Goal: Check status: Check status

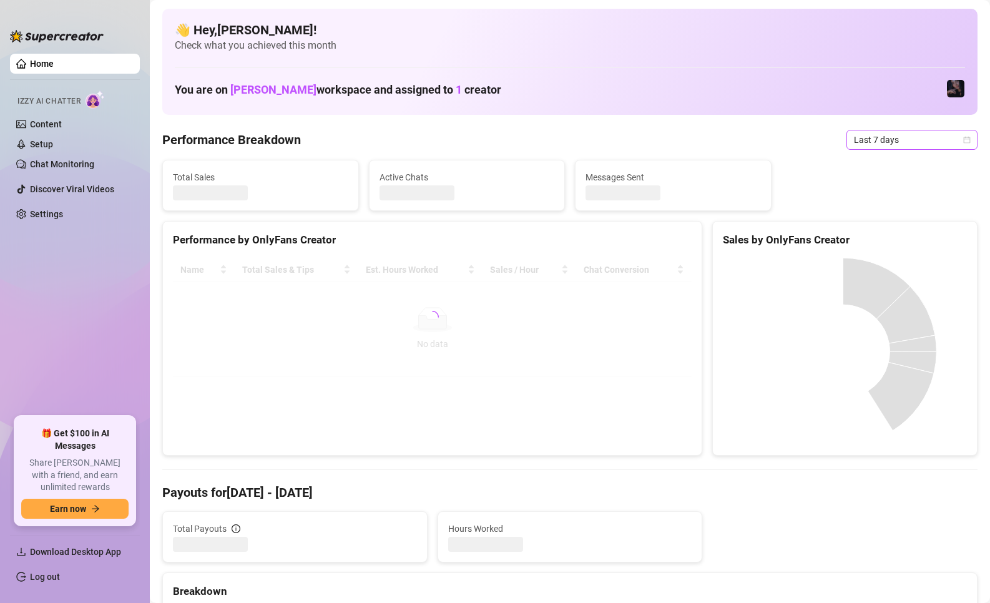
click at [870, 134] on span "Last 7 days" at bounding box center [912, 139] width 116 height 19
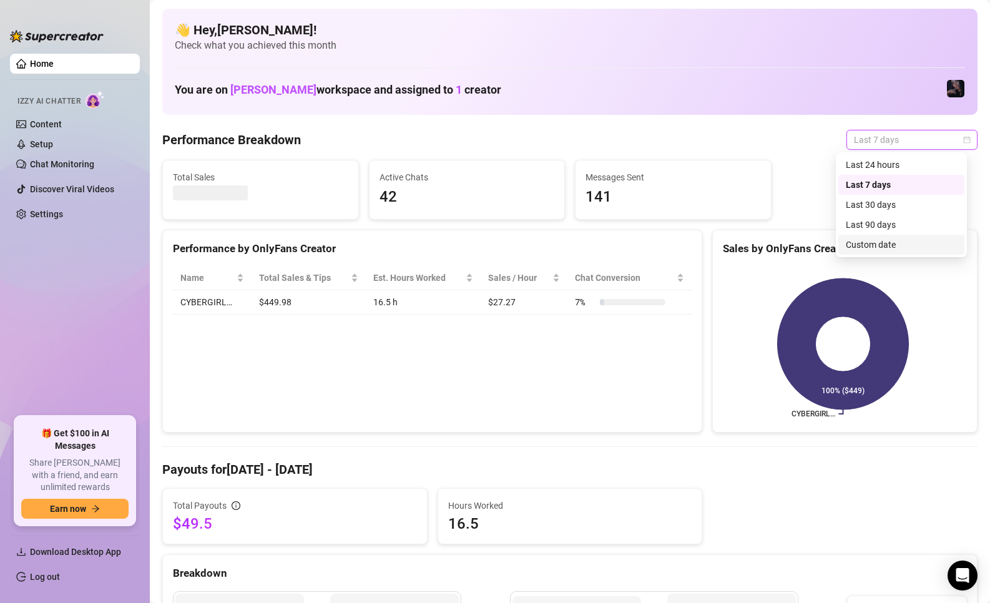
click at [882, 235] on div "Custom date" at bounding box center [901, 245] width 126 height 20
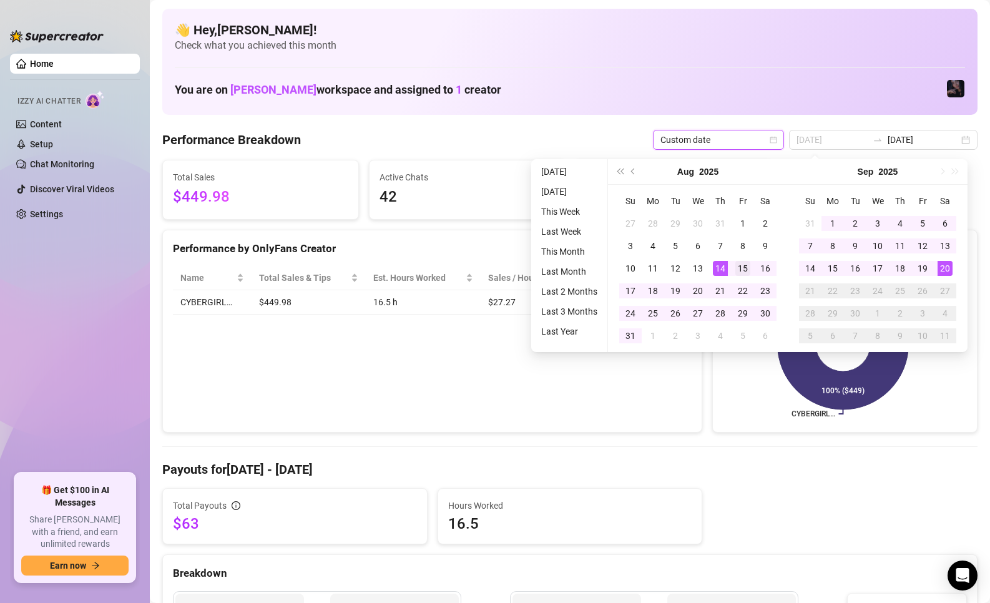
type input "[DATE]"
click at [735, 270] on div "15" at bounding box center [742, 268] width 15 height 15
type input "[DATE]"
click at [835, 268] on div "15" at bounding box center [832, 268] width 15 height 15
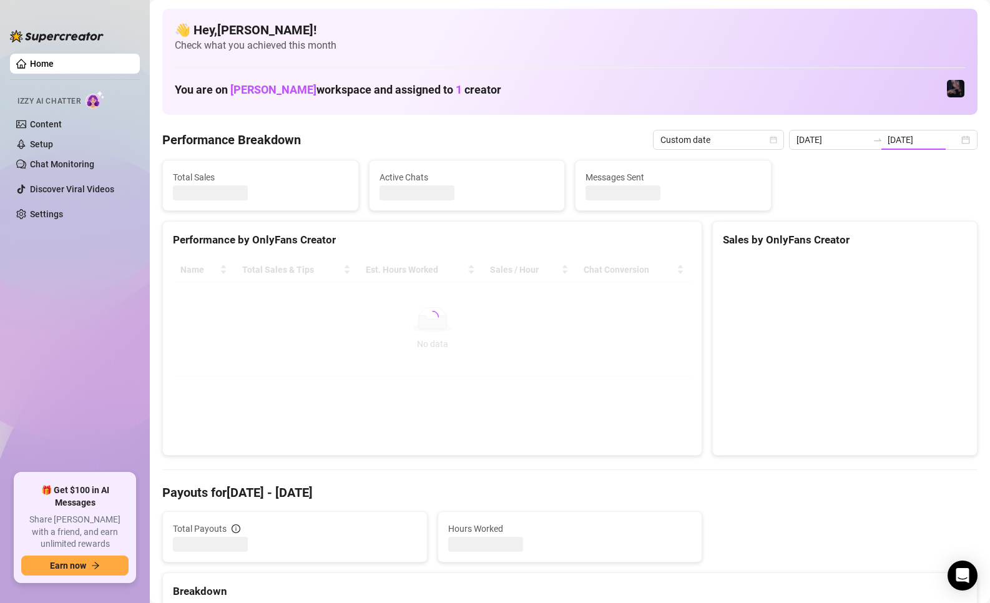
type input "[DATE]"
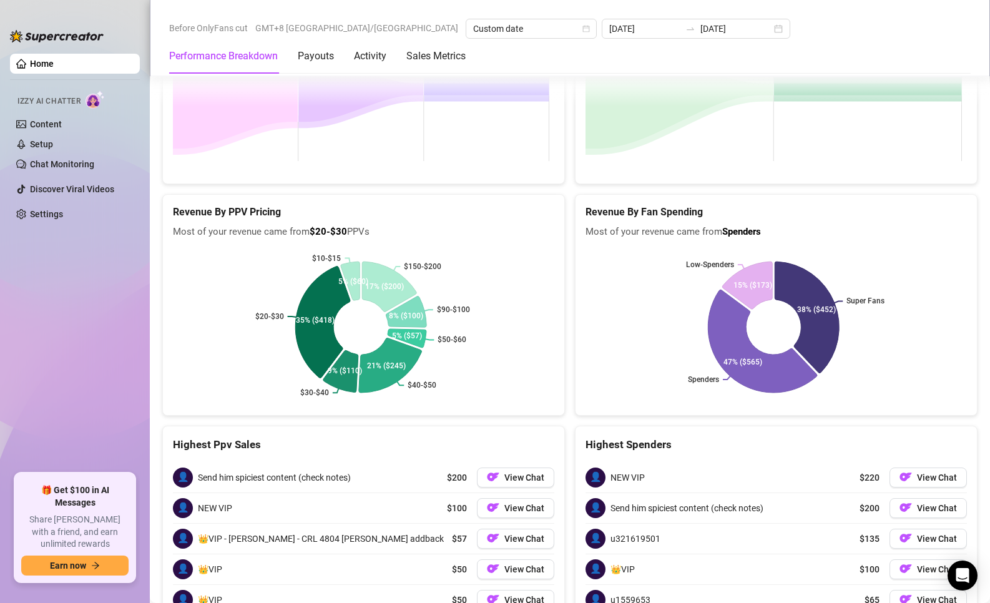
scroll to position [1805, 0]
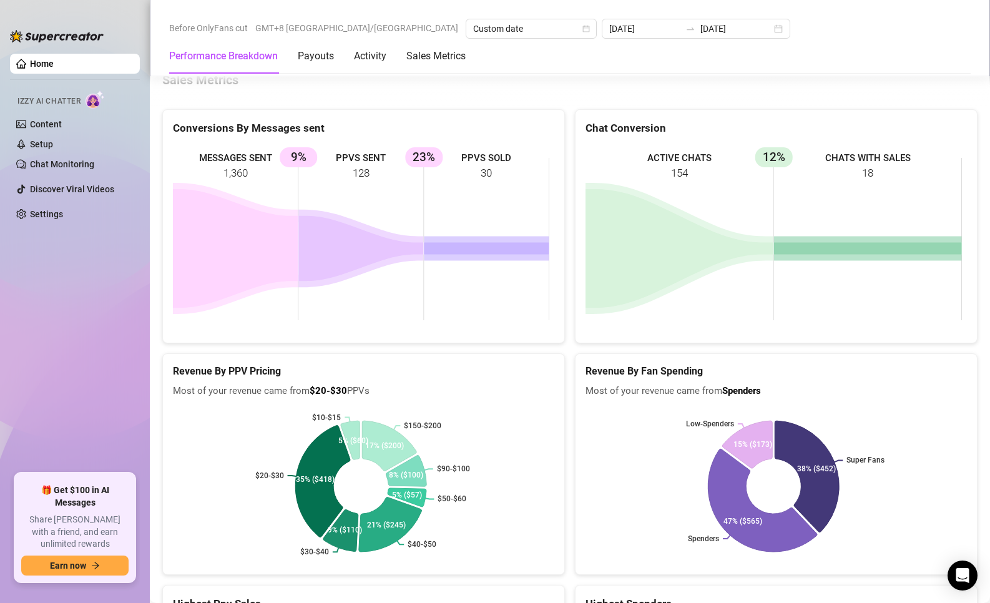
click at [562, 329] on div "Conversions By Messages sent MESSAGES SENT 1,360 PPVS SENT 128 9% PPVS SOLD 30 …" at bounding box center [363, 226] width 413 height 235
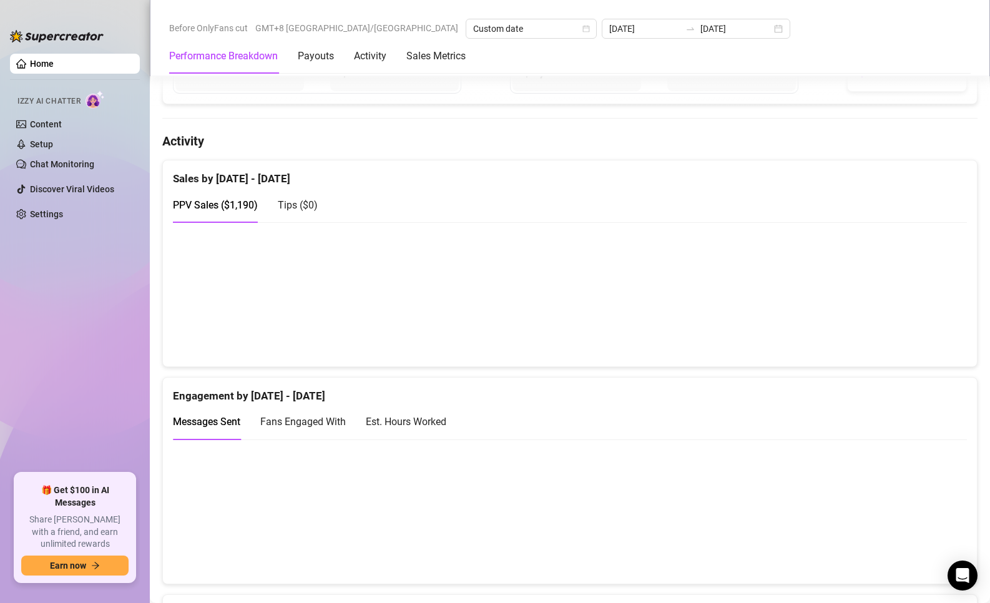
scroll to position [556, 0]
drag, startPoint x: 200, startPoint y: 320, endPoint x: 737, endPoint y: 320, distance: 536.9
click at [735, 319] on canvas at bounding box center [564, 295] width 783 height 125
click at [780, 325] on canvas at bounding box center [564, 295] width 783 height 125
click at [700, 320] on canvas at bounding box center [564, 295] width 783 height 125
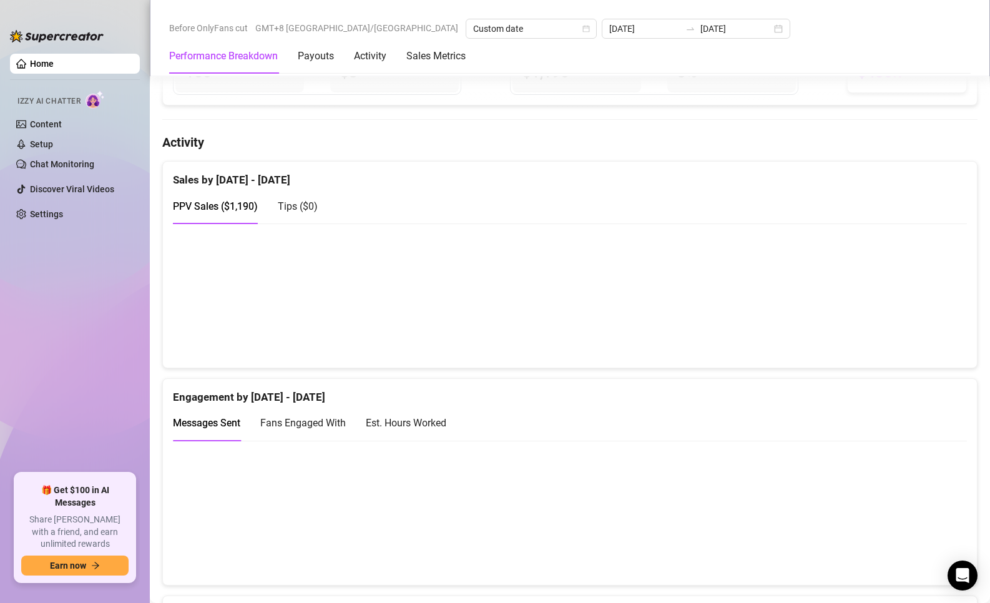
click at [682, 320] on canvas at bounding box center [564, 295] width 783 height 125
click at [612, 313] on canvas at bounding box center [564, 295] width 783 height 125
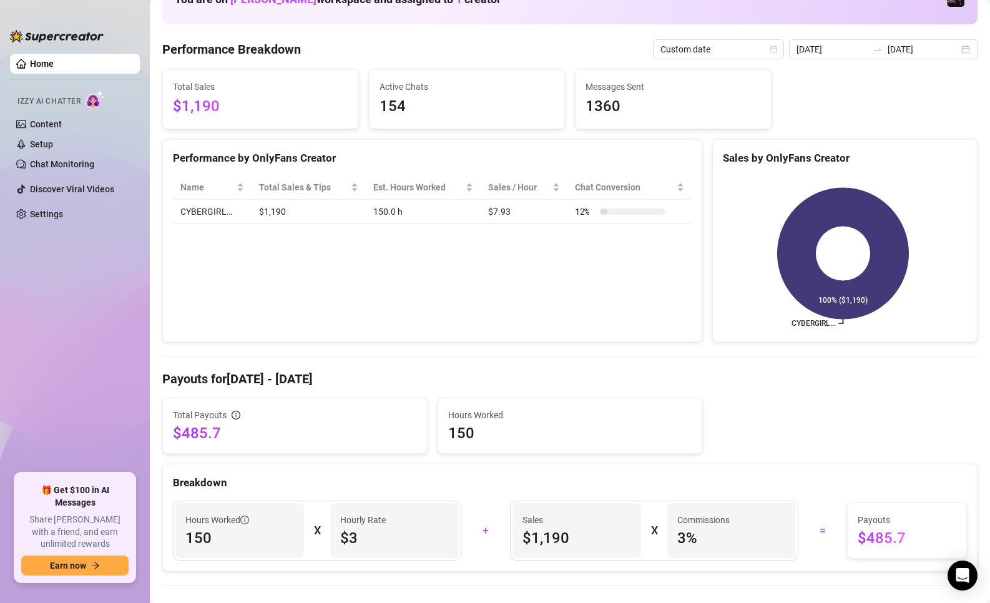
scroll to position [250, 0]
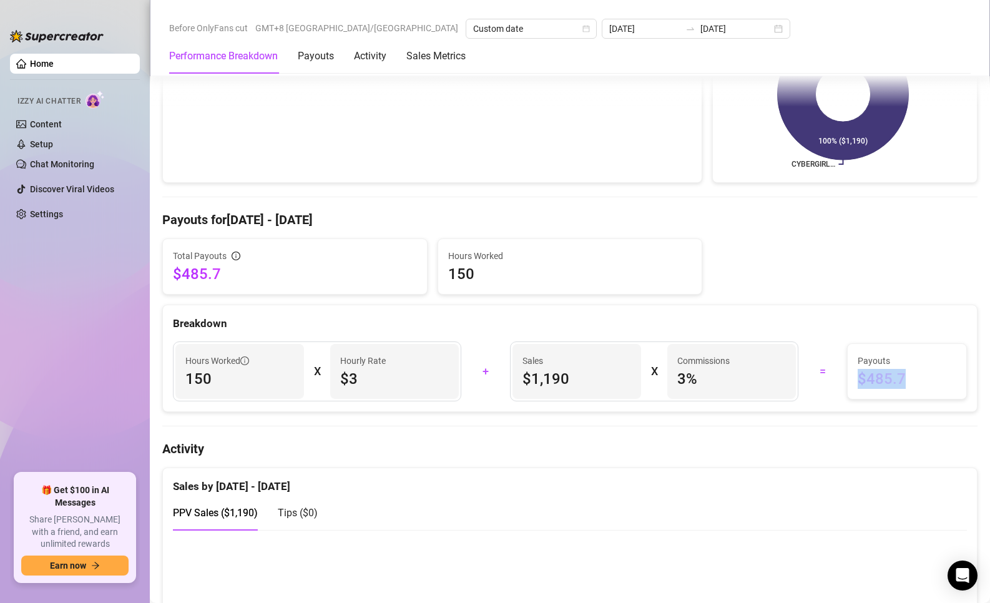
drag, startPoint x: 838, startPoint y: 380, endPoint x: 903, endPoint y: 381, distance: 64.3
click at [903, 381] on div "Payouts $485.7" at bounding box center [907, 371] width 119 height 55
click at [903, 381] on span "$485.7" at bounding box center [907, 379] width 99 height 20
